Goal: Information Seeking & Learning: Learn about a topic

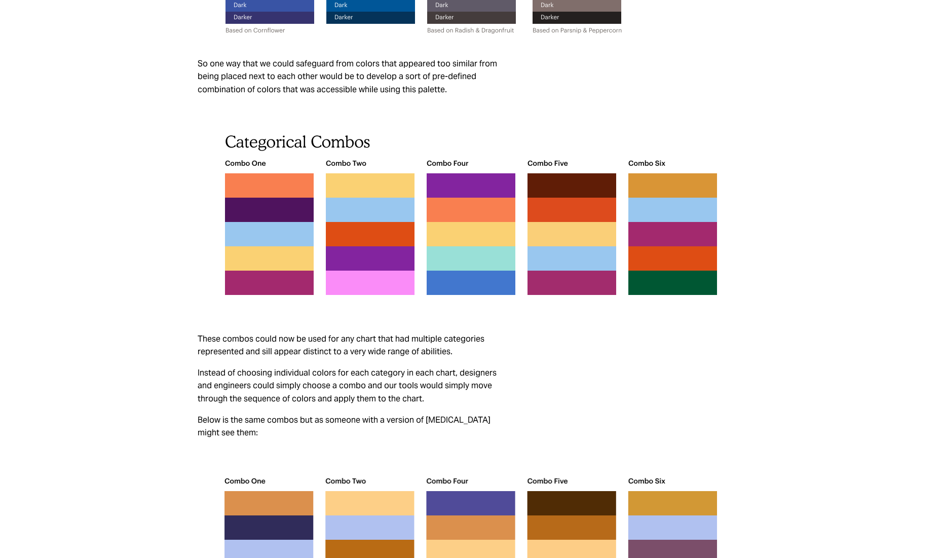
scroll to position [1920, 0]
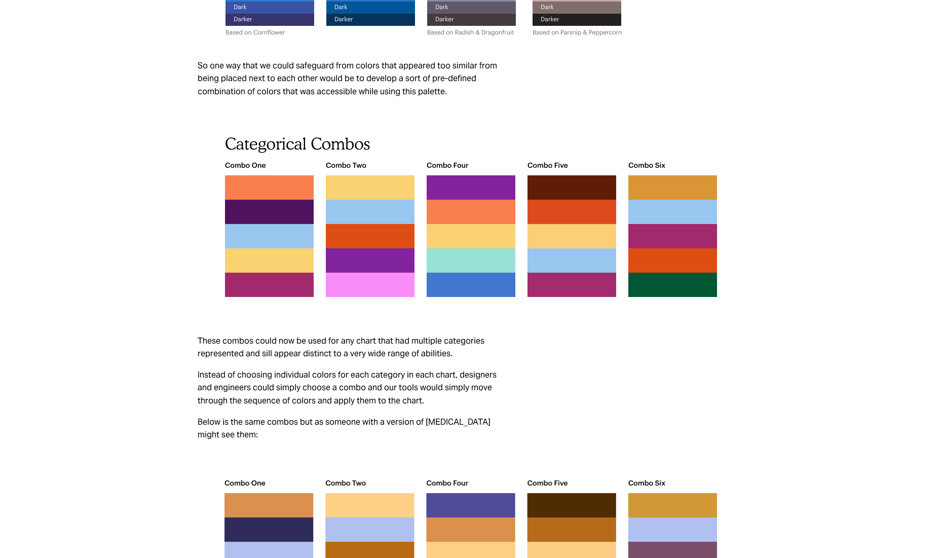
click at [88, 44] on div "Design Systems Data Visualization Guidelines One of my first projects after joi…" at bounding box center [471, 315] width 786 height 4324
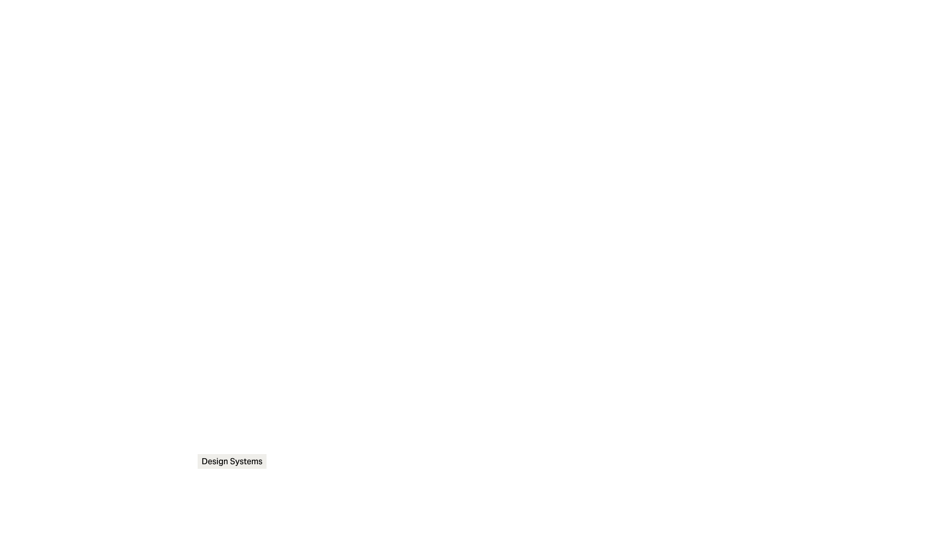
scroll to position [1917, 0]
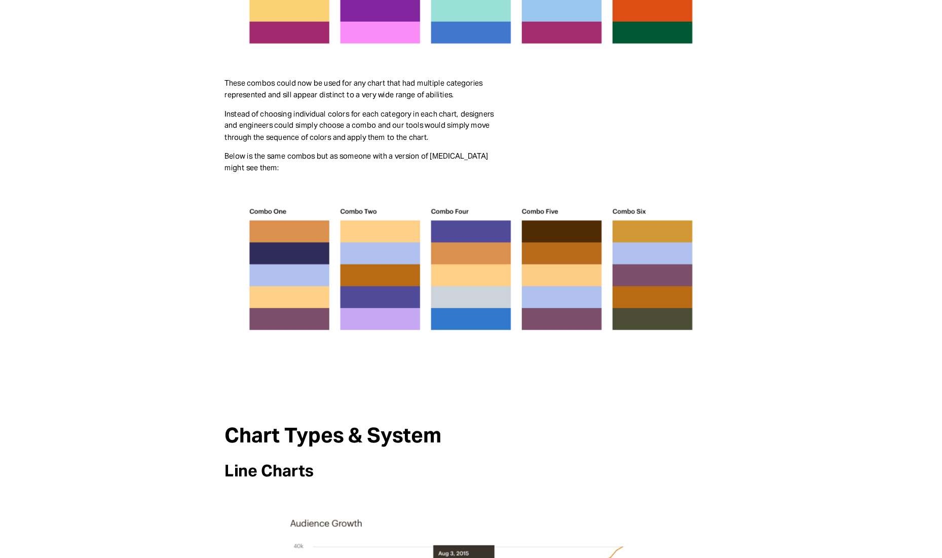
scroll to position [2172, 0]
